Goal: Task Accomplishment & Management: Complete application form

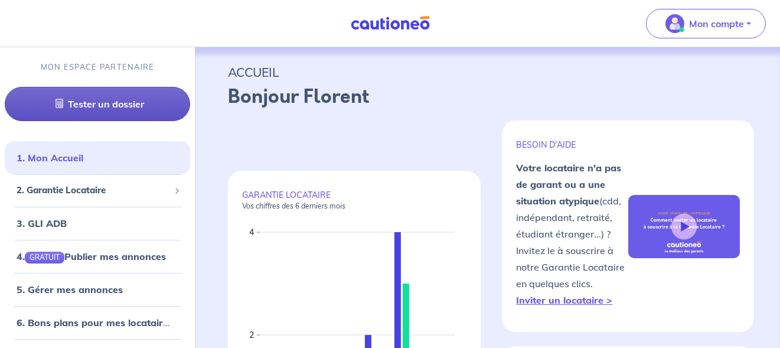
click at [141, 104] on link "Tester un dossier" at bounding box center [97, 104] width 185 height 34
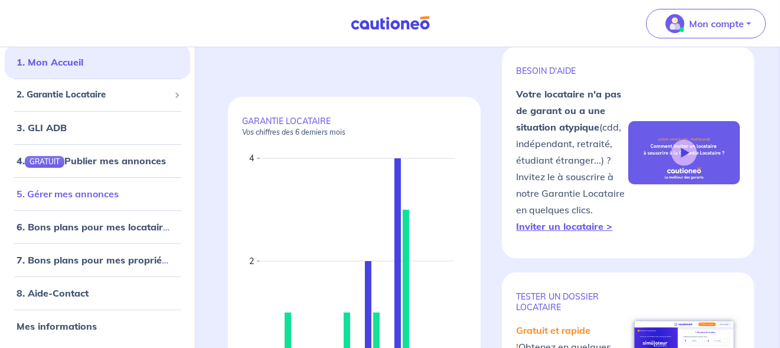
scroll to position [75, 0]
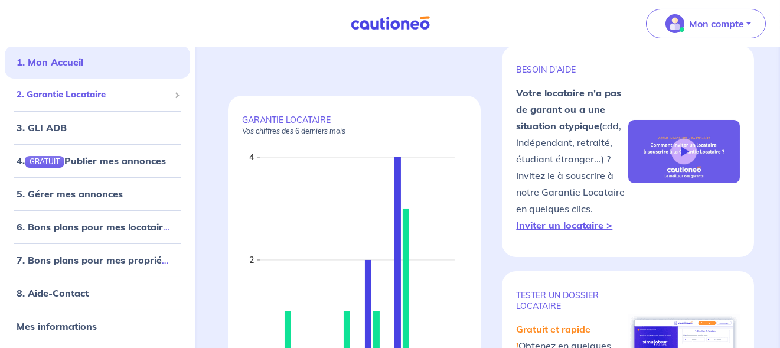
click at [120, 92] on span "2. Garantie Locataire" at bounding box center [93, 95] width 153 height 14
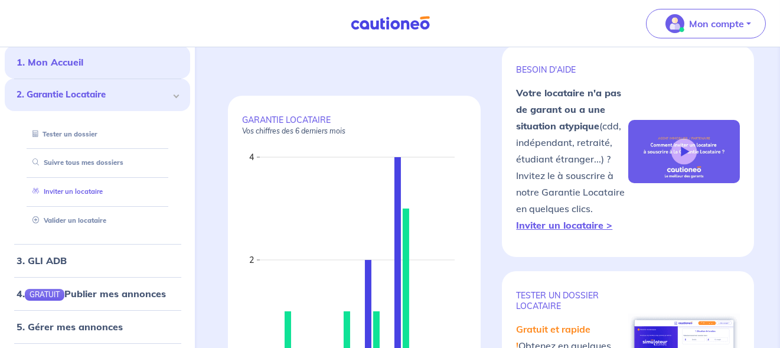
click at [92, 194] on link "Inviter un locataire" at bounding box center [65, 191] width 75 height 8
select select "FR"
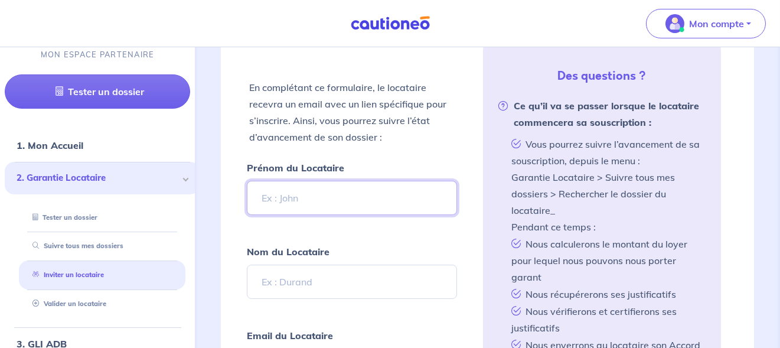
scroll to position [380, 0]
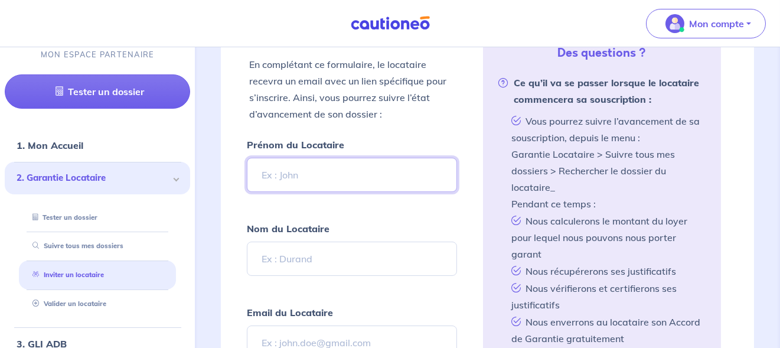
click at [351, 168] on input "Prénom du Locataire" at bounding box center [352, 175] width 210 height 34
type input "[PERSON_NAME]"
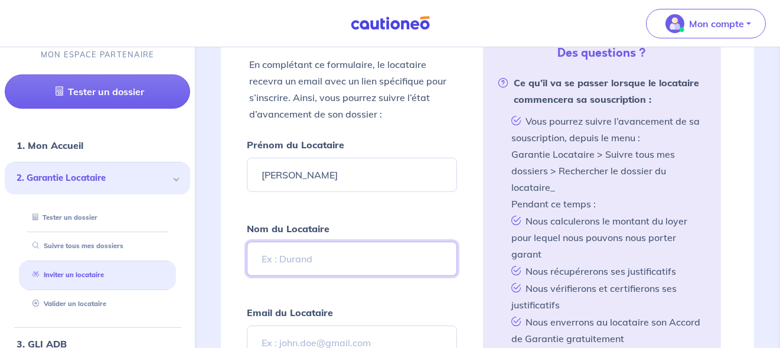
click at [302, 255] on input "Nom du Locataire" at bounding box center [352, 259] width 210 height 34
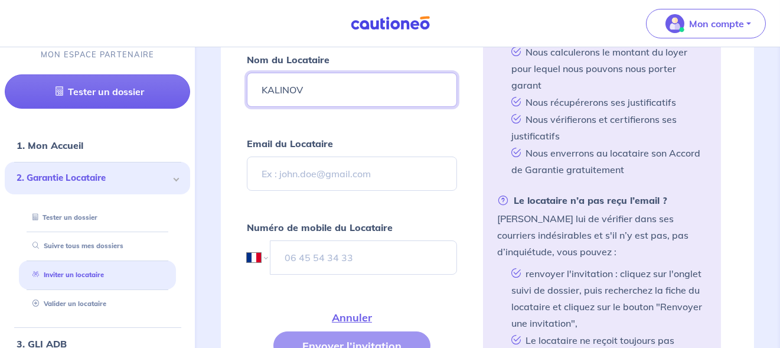
scroll to position [551, 0]
type input "KALINOV"
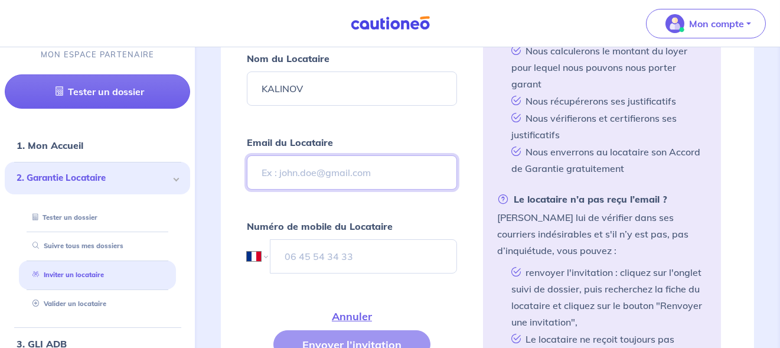
click at [292, 183] on input "Email du Locataire" at bounding box center [352, 172] width 210 height 34
